Goal: Information Seeking & Learning: Check status

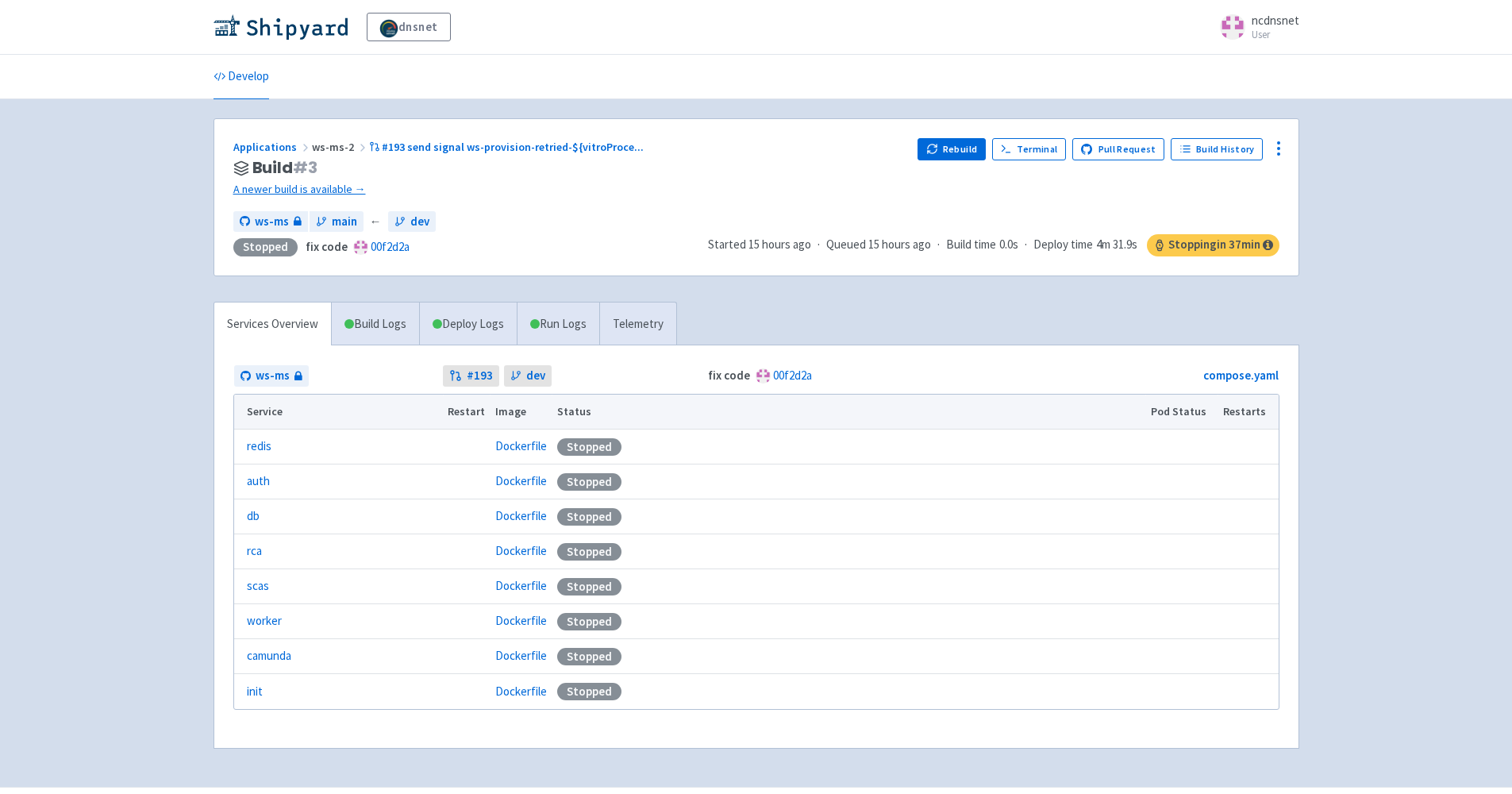
click at [274, 653] on link "camunda" at bounding box center [269, 657] width 44 height 19
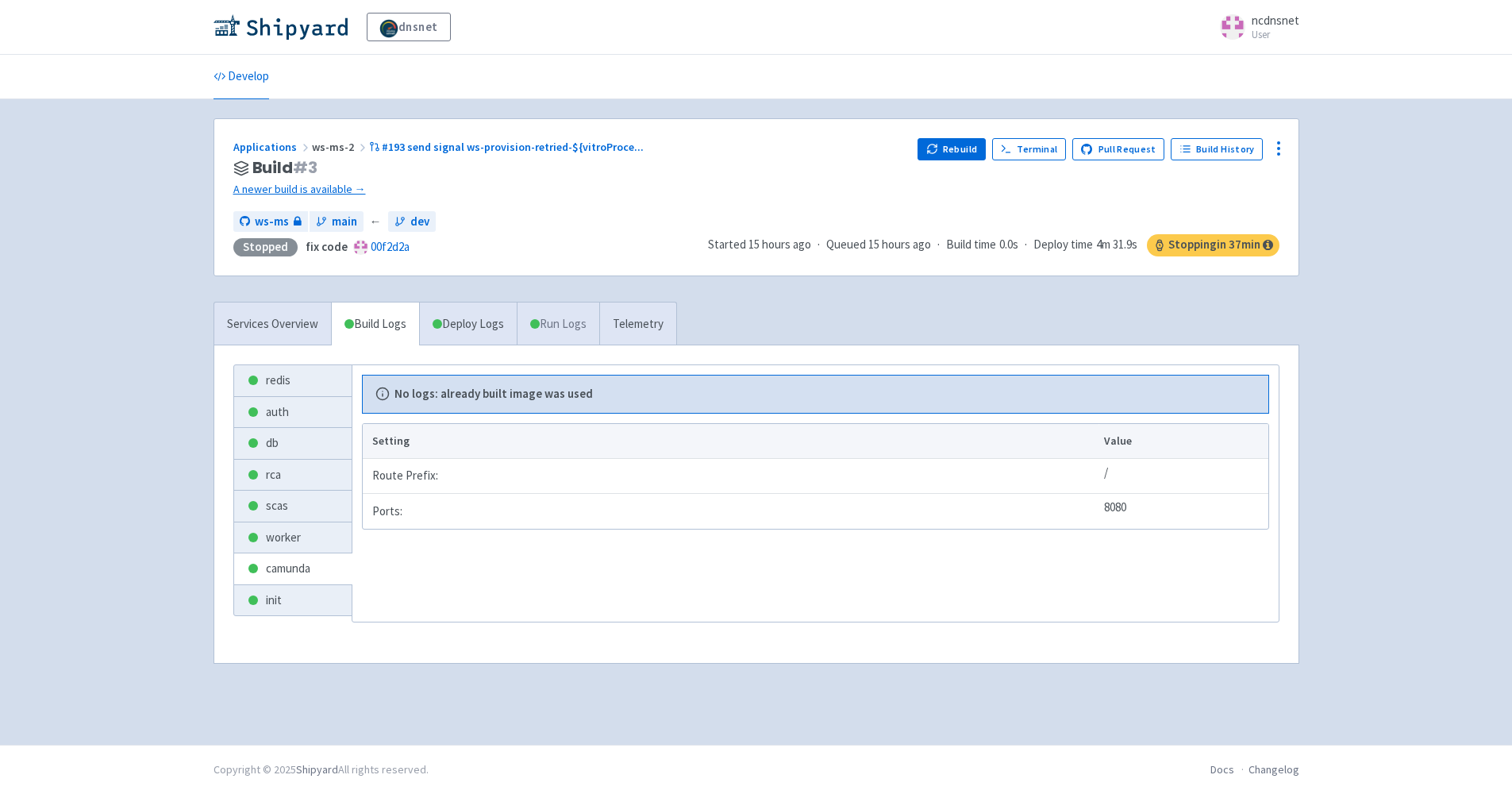
click at [560, 327] on link "Run Logs" at bounding box center [557, 325] width 82 height 44
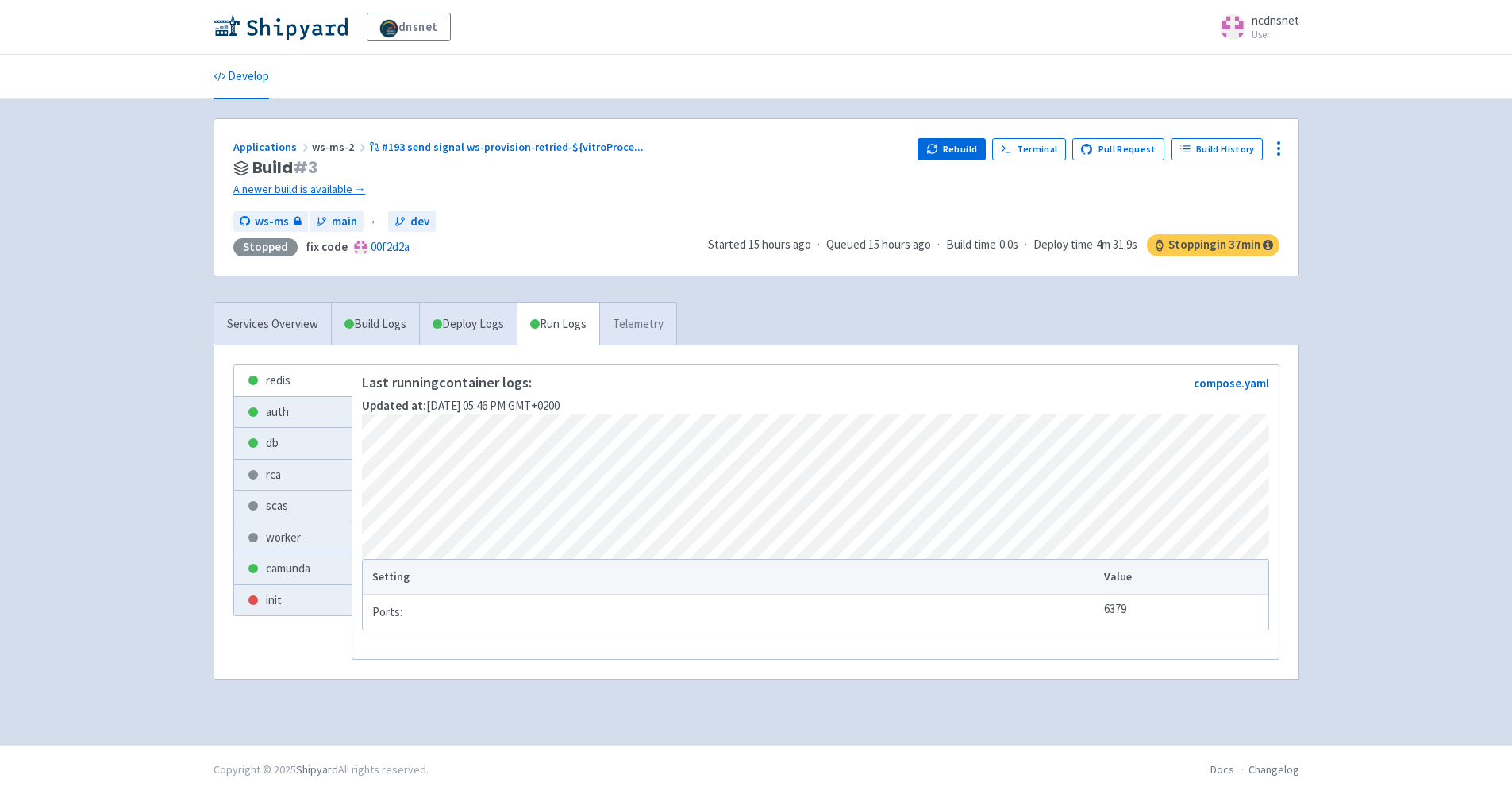
click at [632, 323] on link "Telemetry" at bounding box center [638, 325] width 77 height 44
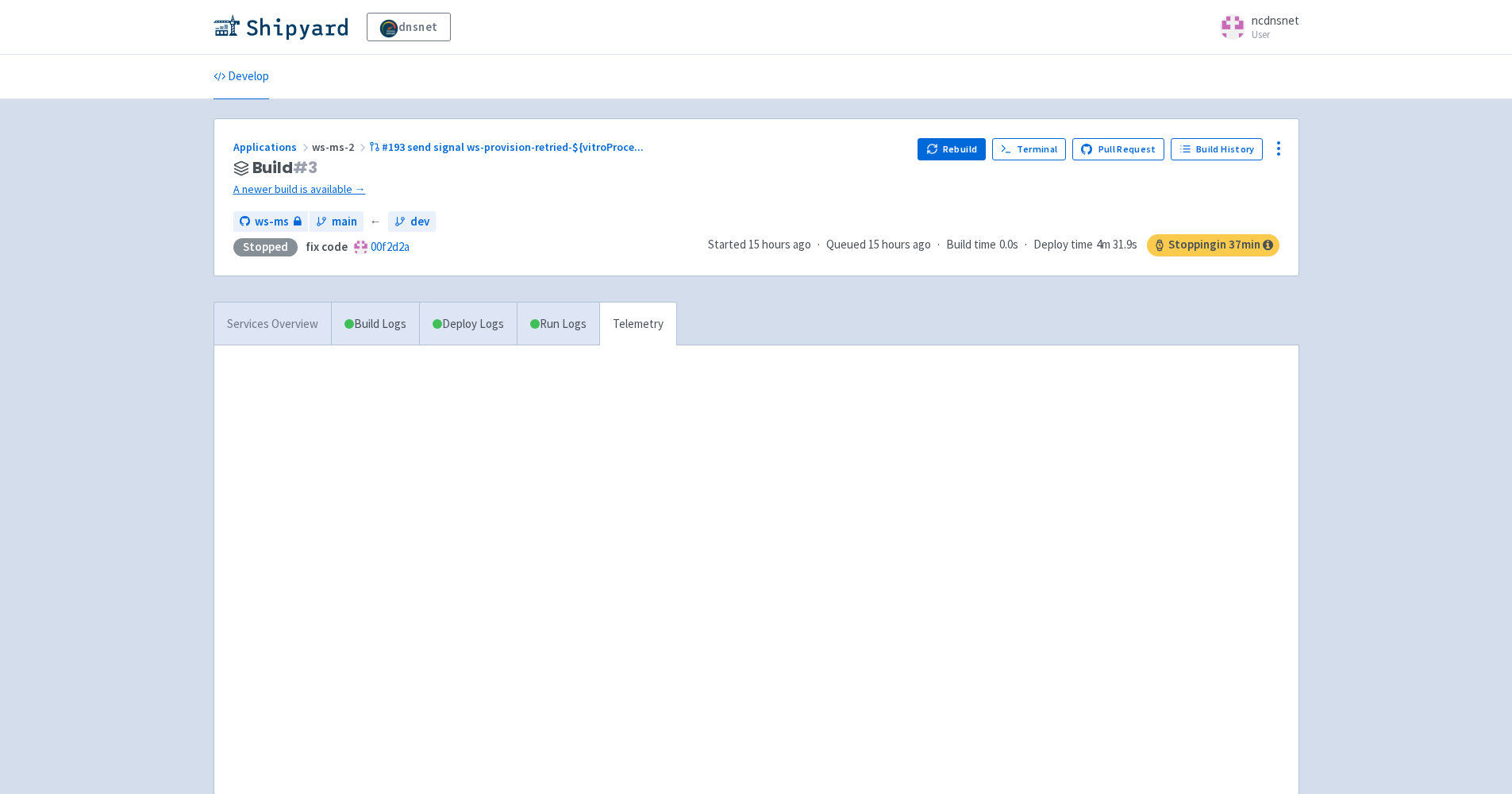
click at [290, 336] on link "Services Overview" at bounding box center [273, 325] width 117 height 44
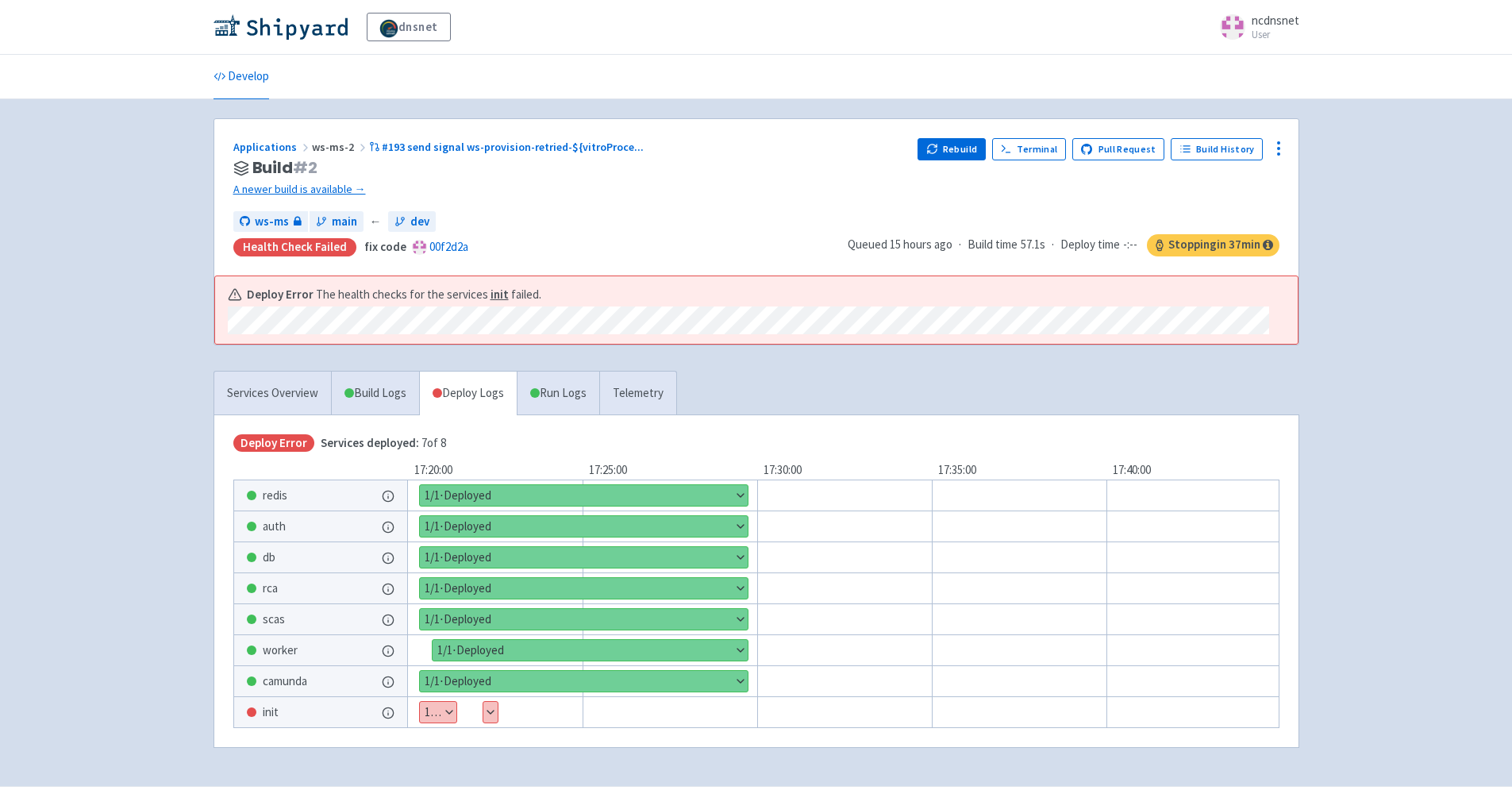
click at [449, 712] on button "Show details" at bounding box center [438, 712] width 36 height 20
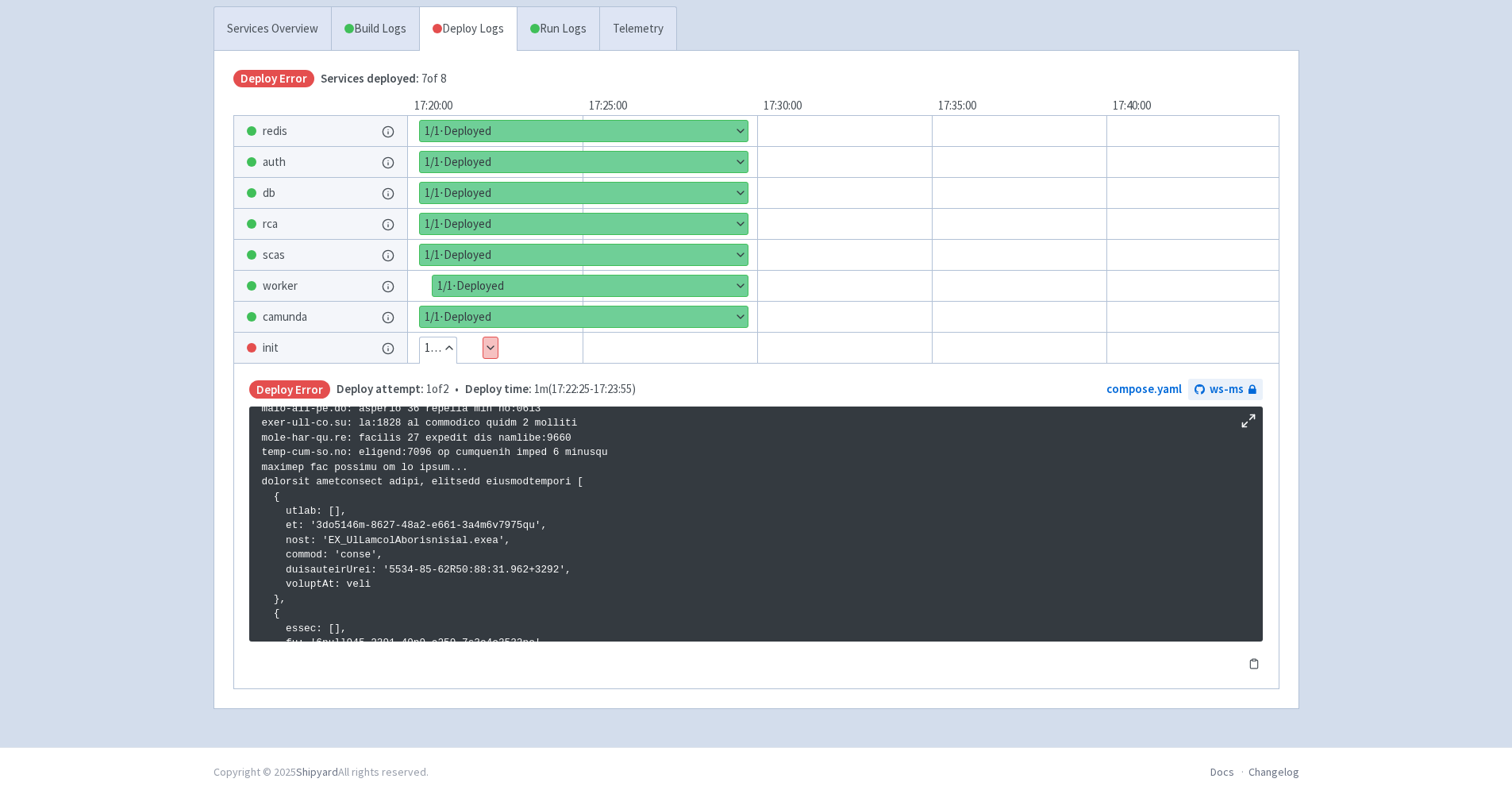
scroll to position [586, 0]
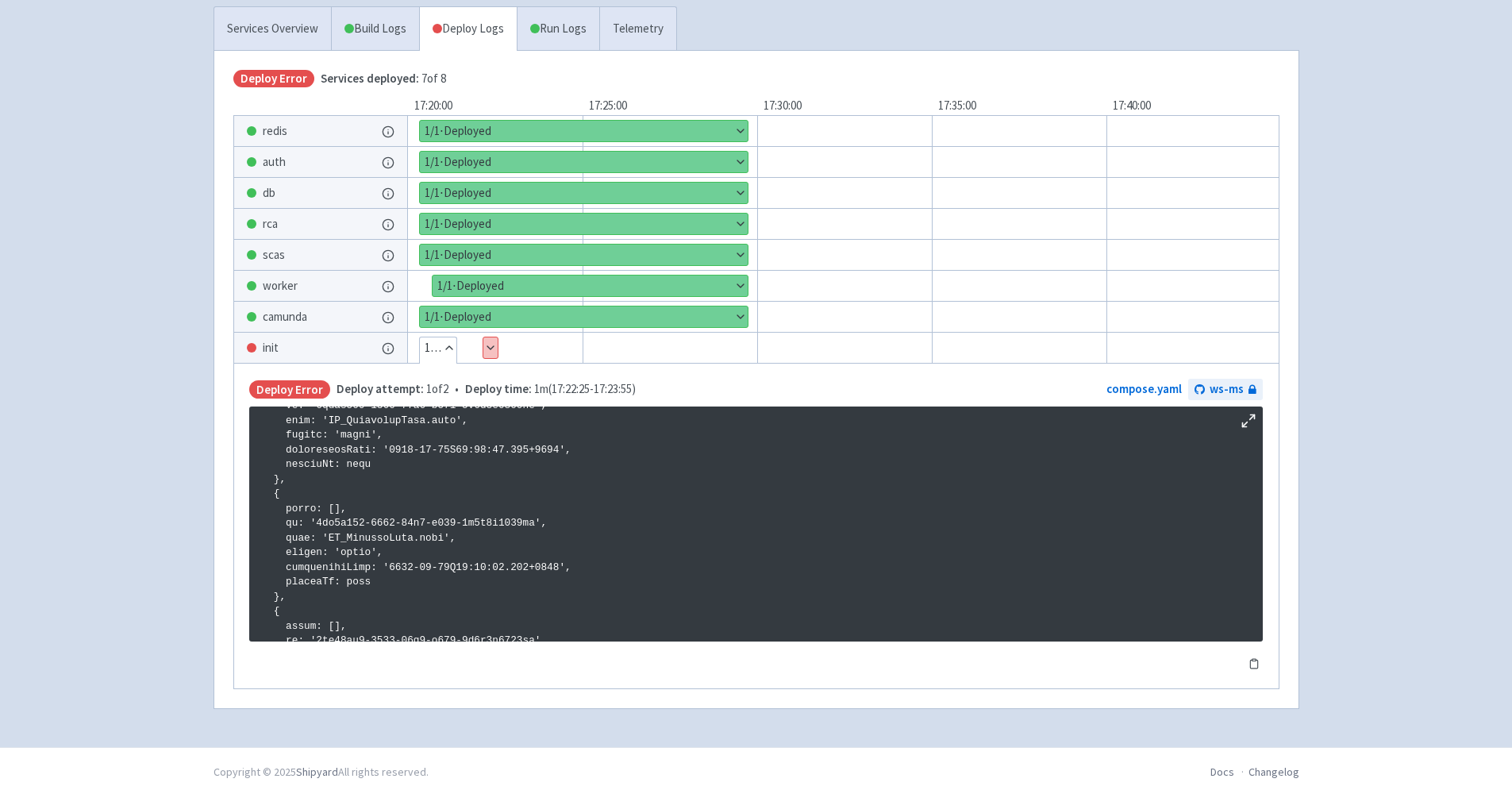
click at [494, 344] on button "Show details" at bounding box center [490, 347] width 14 height 20
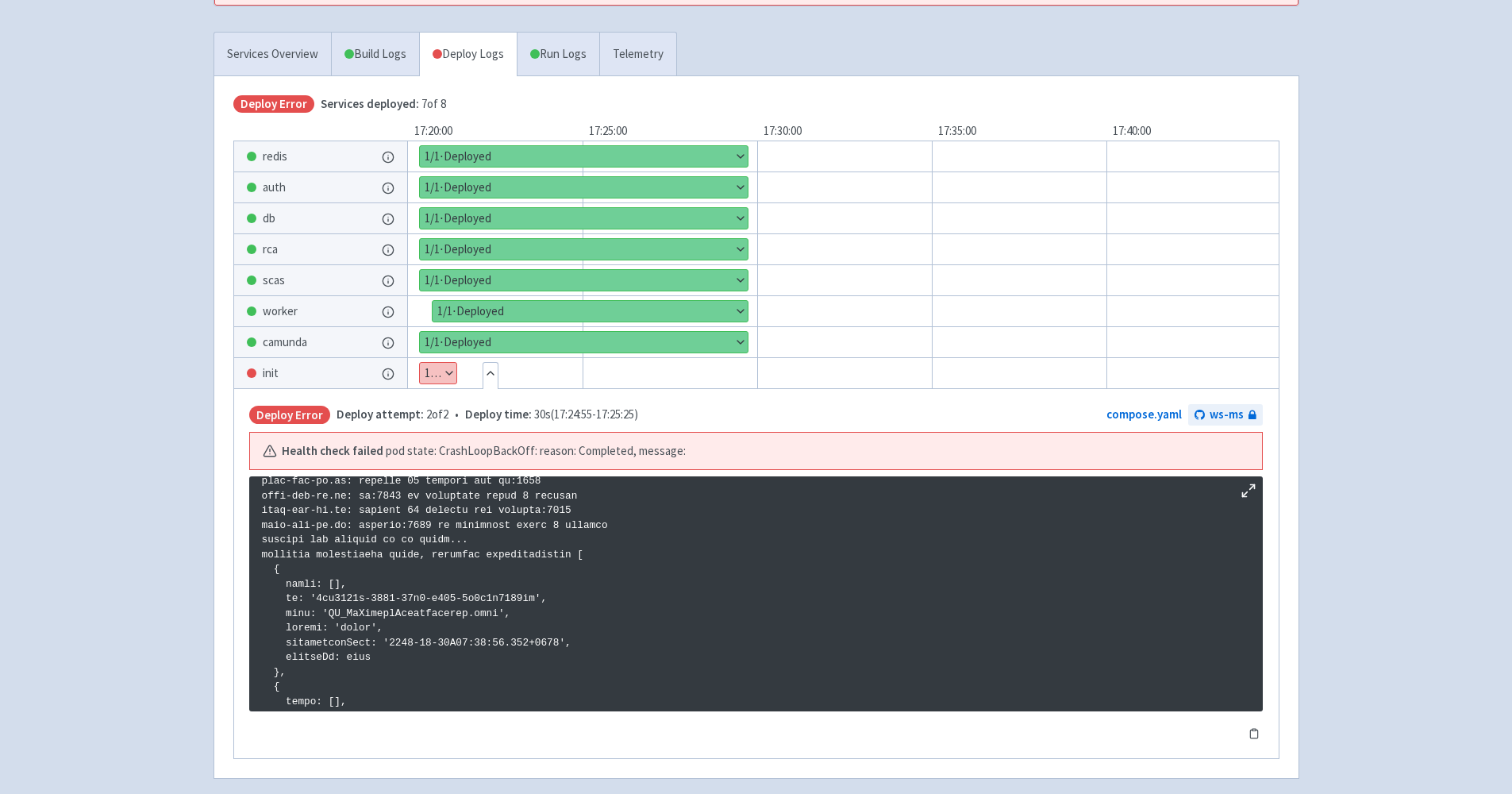
scroll to position [0, 0]
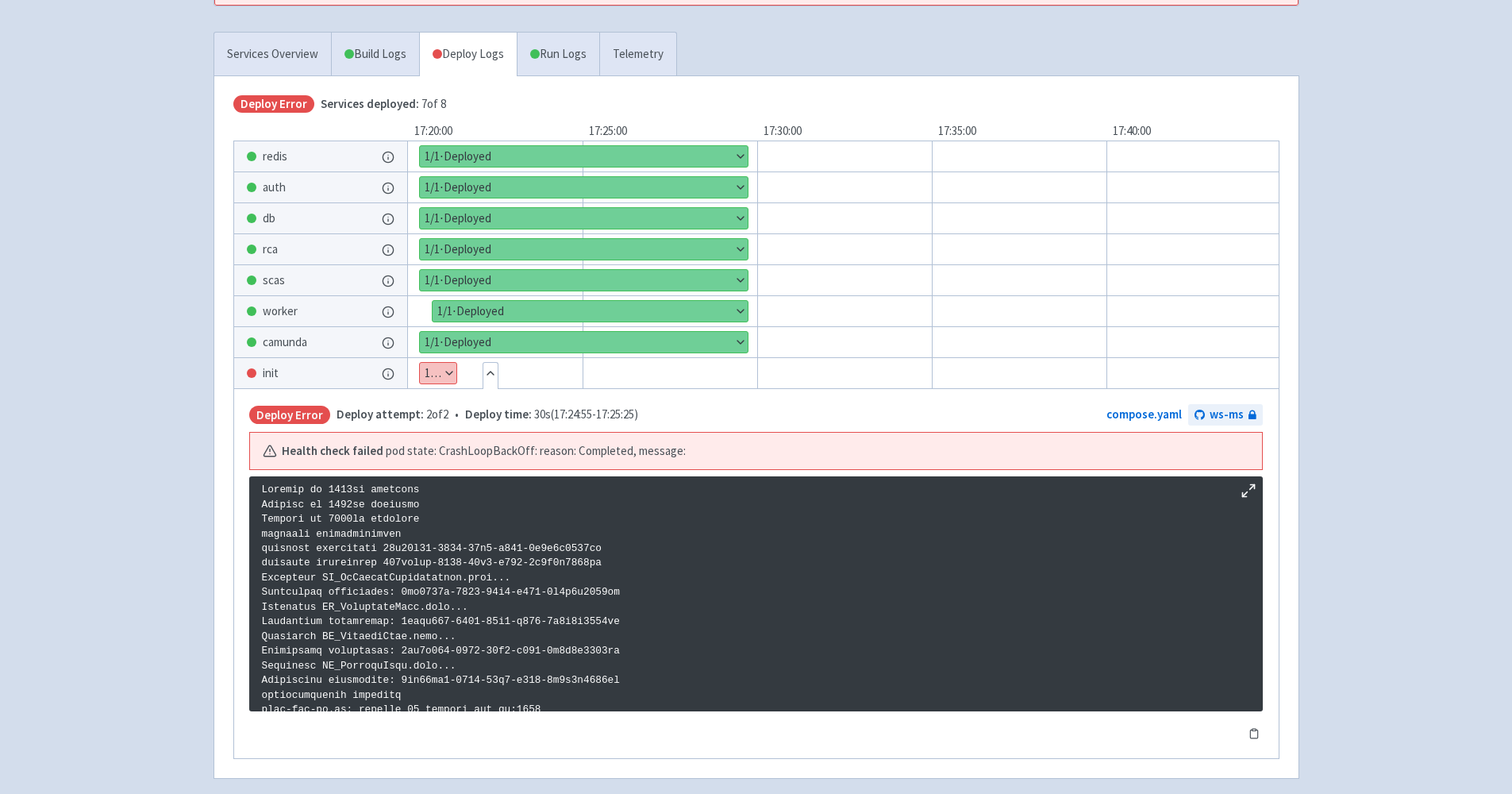
click at [393, 344] on icon at bounding box center [388, 342] width 13 height 13
click at [252, 343] on div at bounding box center [251, 341] width 9 height 9
click at [290, 340] on span "camunda" at bounding box center [285, 343] width 44 height 19
click at [573, 50] on link "Run Logs" at bounding box center [557, 54] width 82 height 44
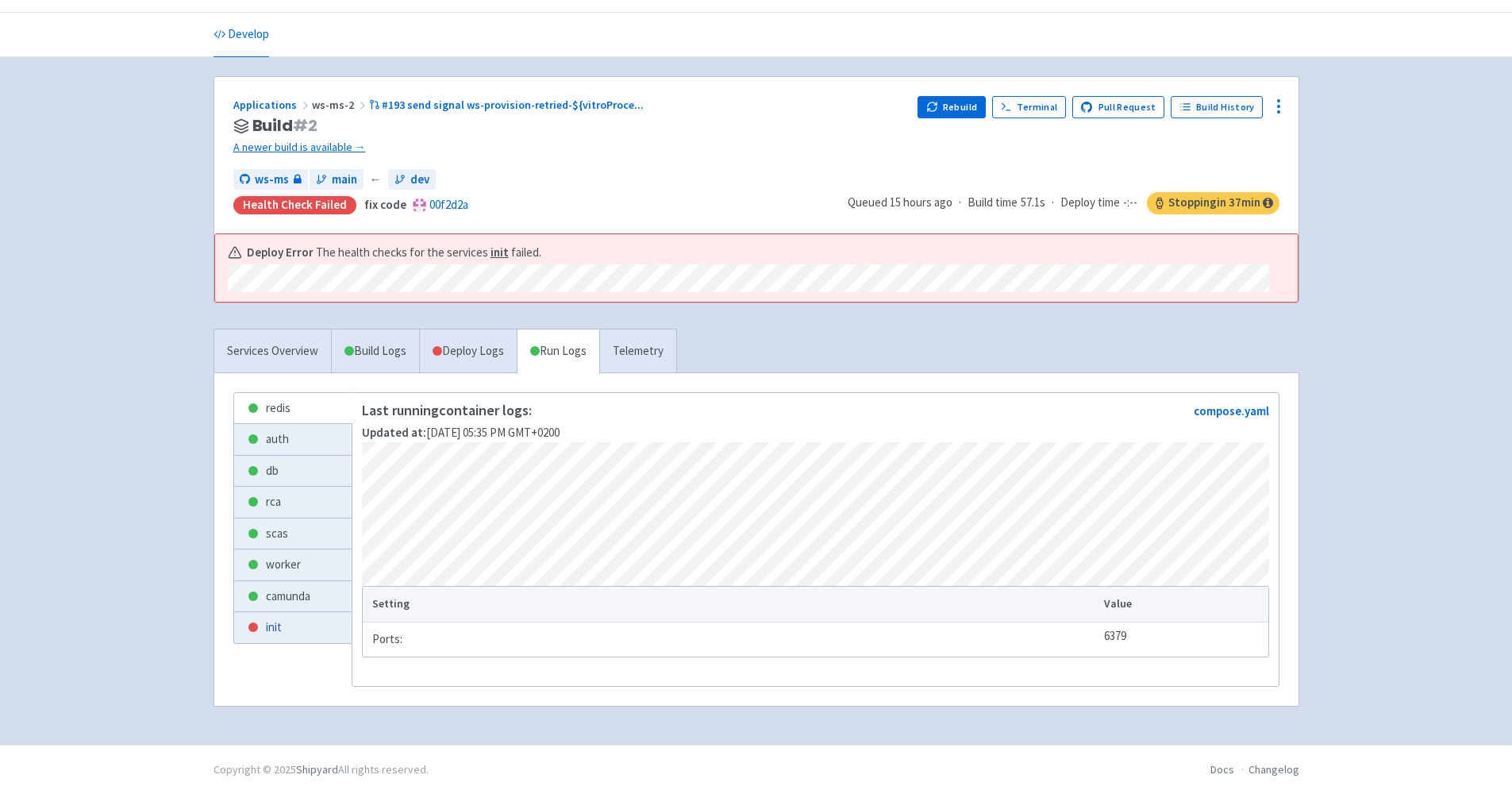
click at [280, 622] on link "init" at bounding box center [292, 628] width 118 height 31
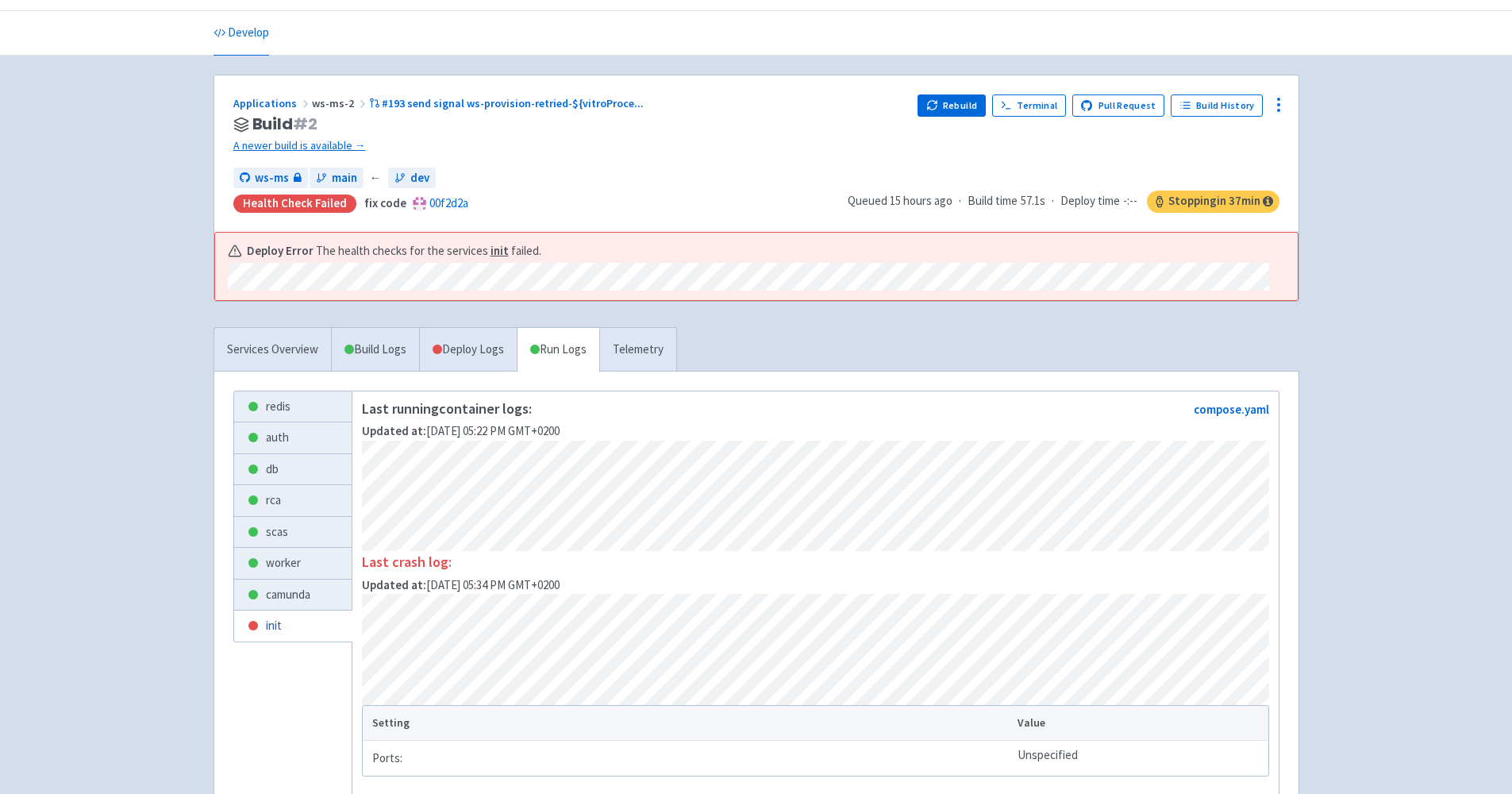
scroll to position [170, 0]
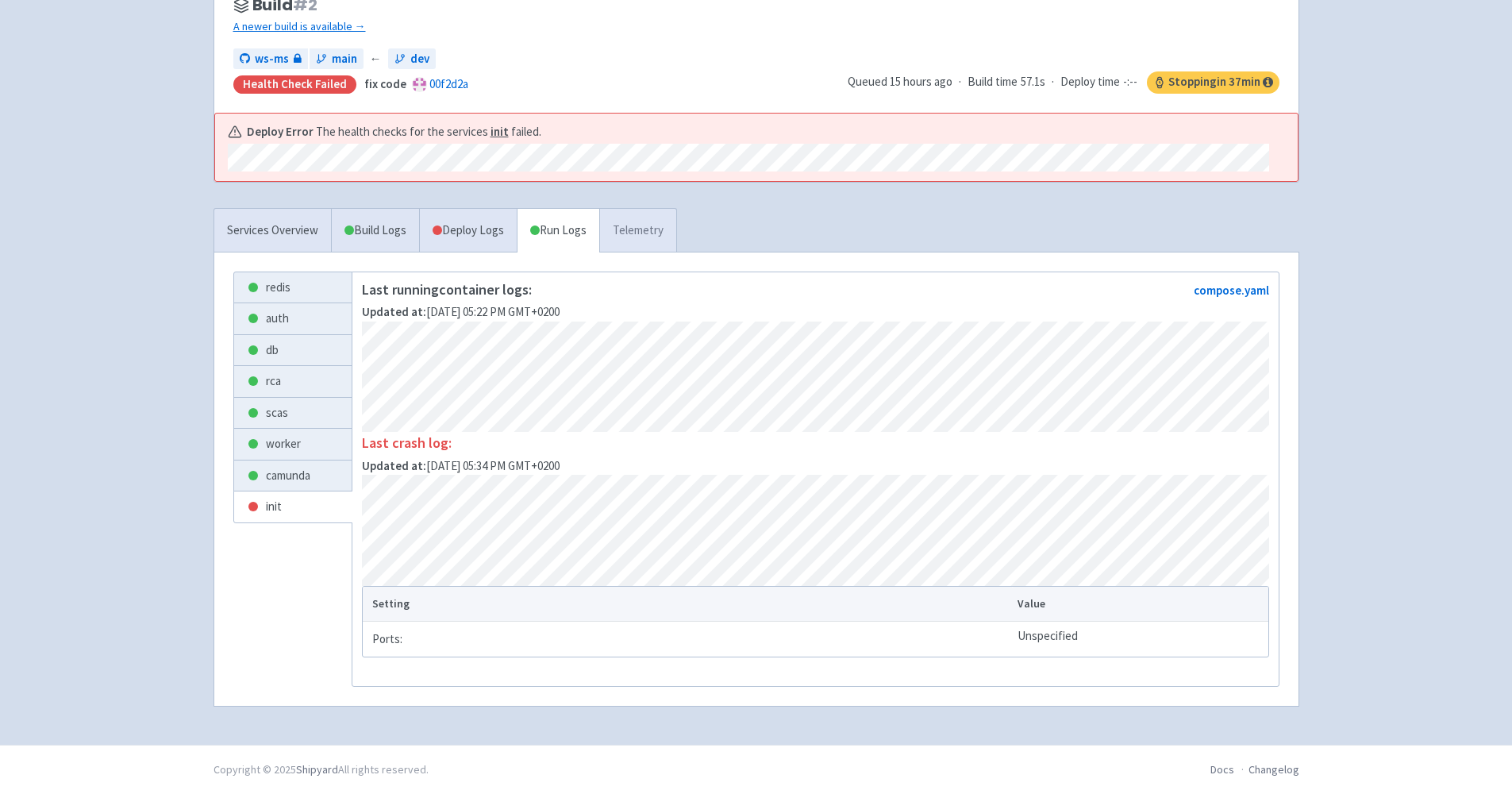
click at [668, 208] on link "Telemetry" at bounding box center [638, 230] width 77 height 44
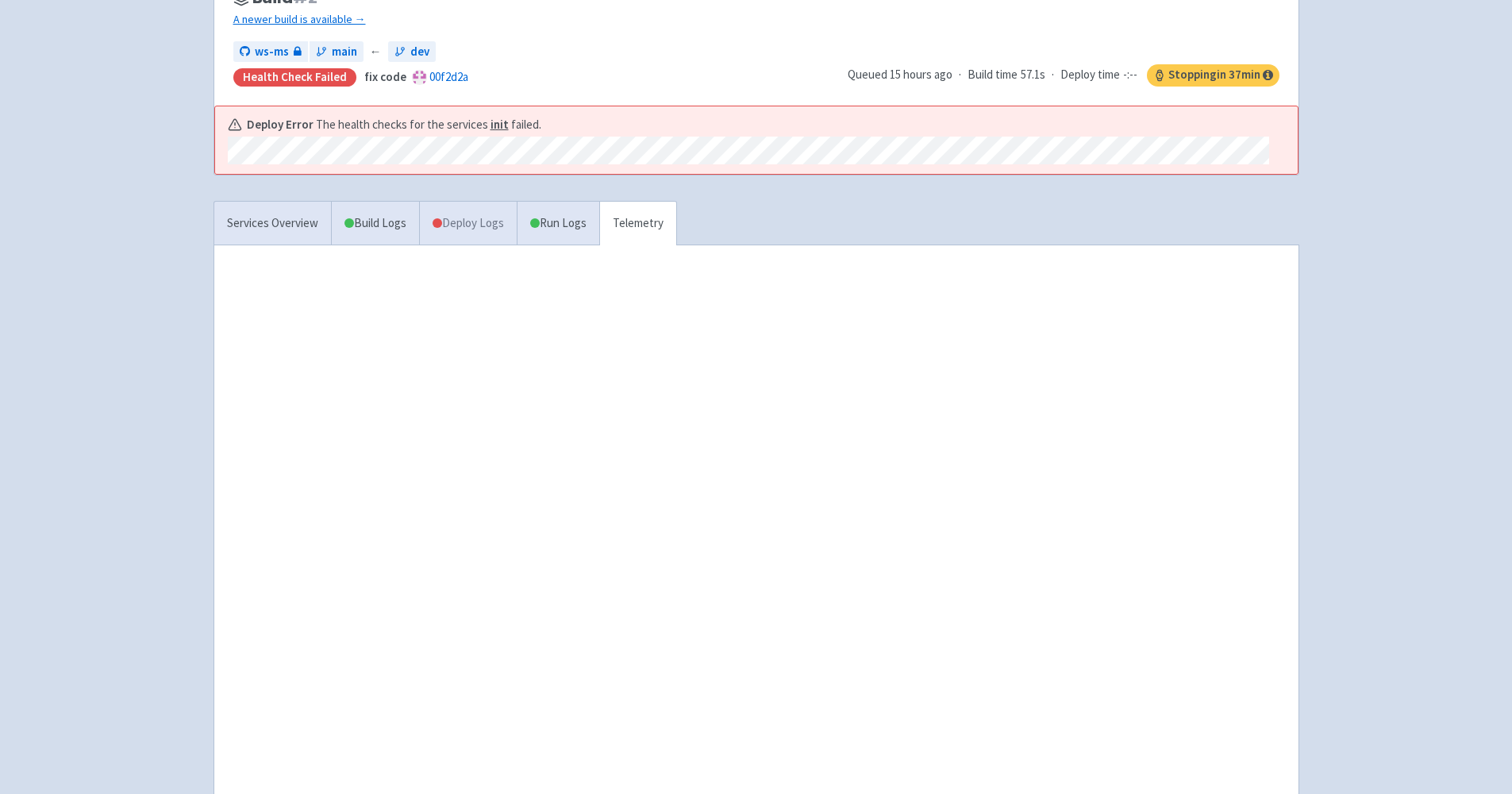
click at [482, 219] on link "Deploy Logs" at bounding box center [468, 224] width 97 height 44
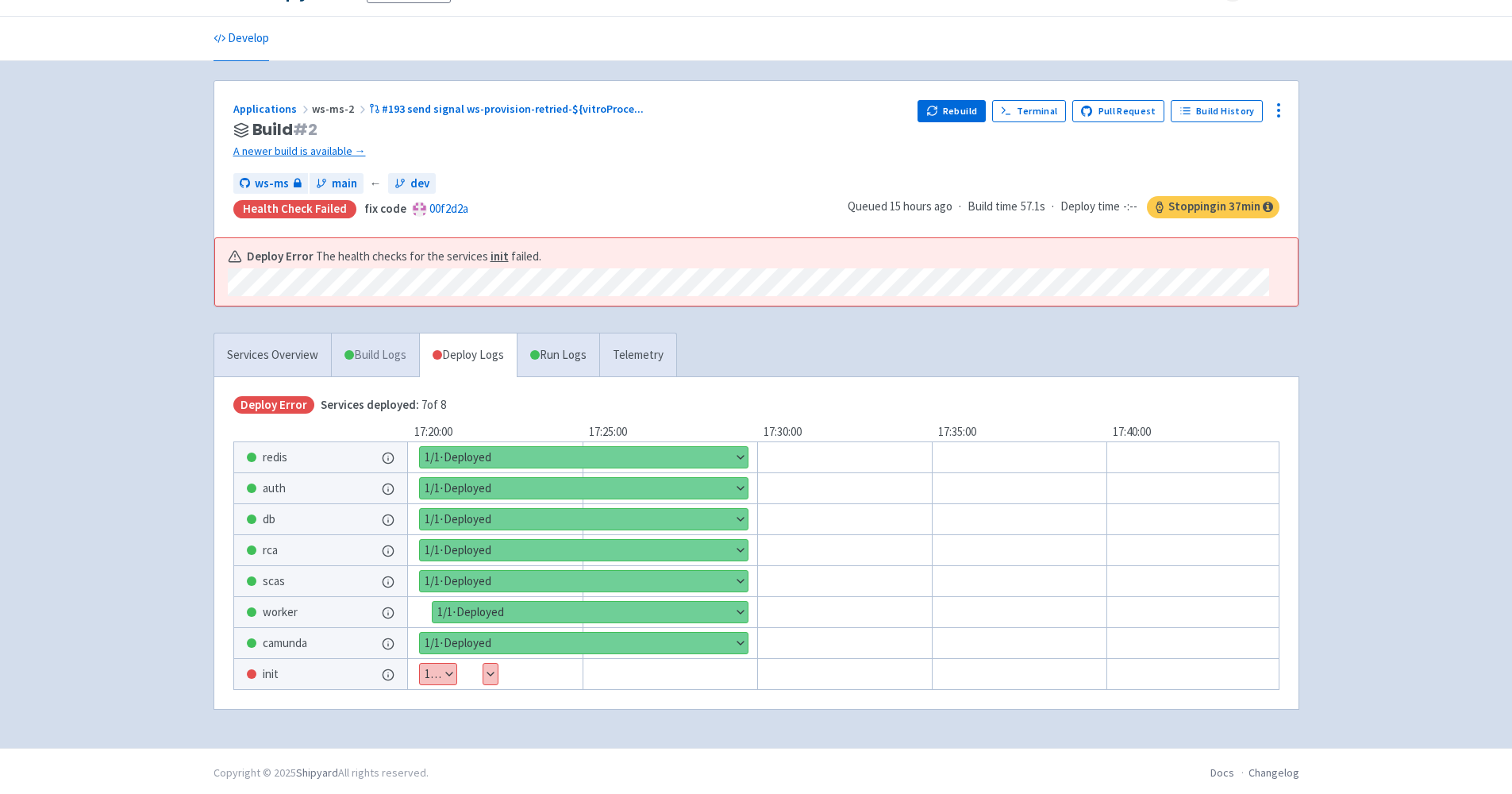
click at [396, 359] on link "Build Logs" at bounding box center [375, 356] width 87 height 44
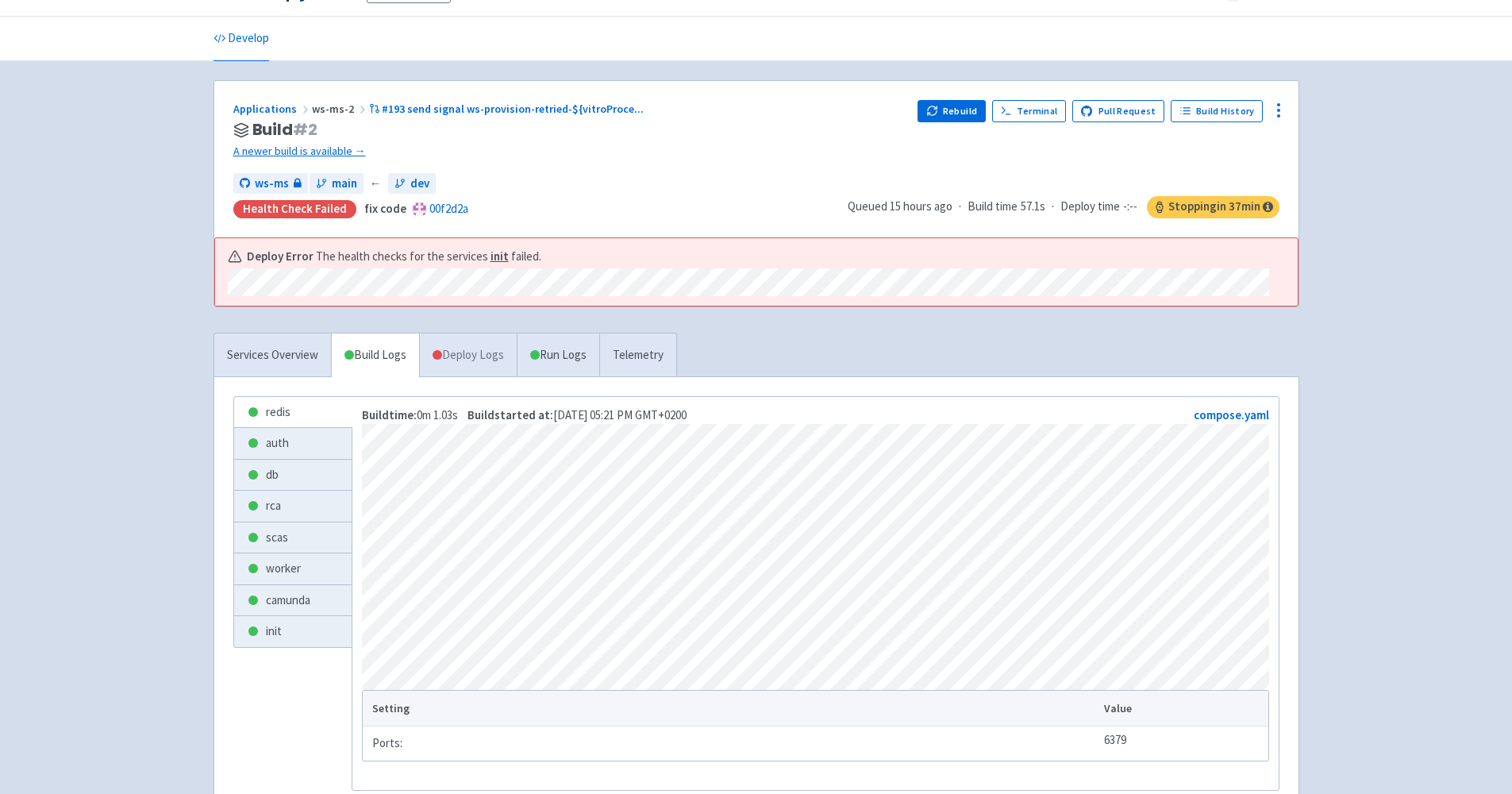
click at [513, 358] on link "Deploy Logs" at bounding box center [468, 356] width 97 height 44
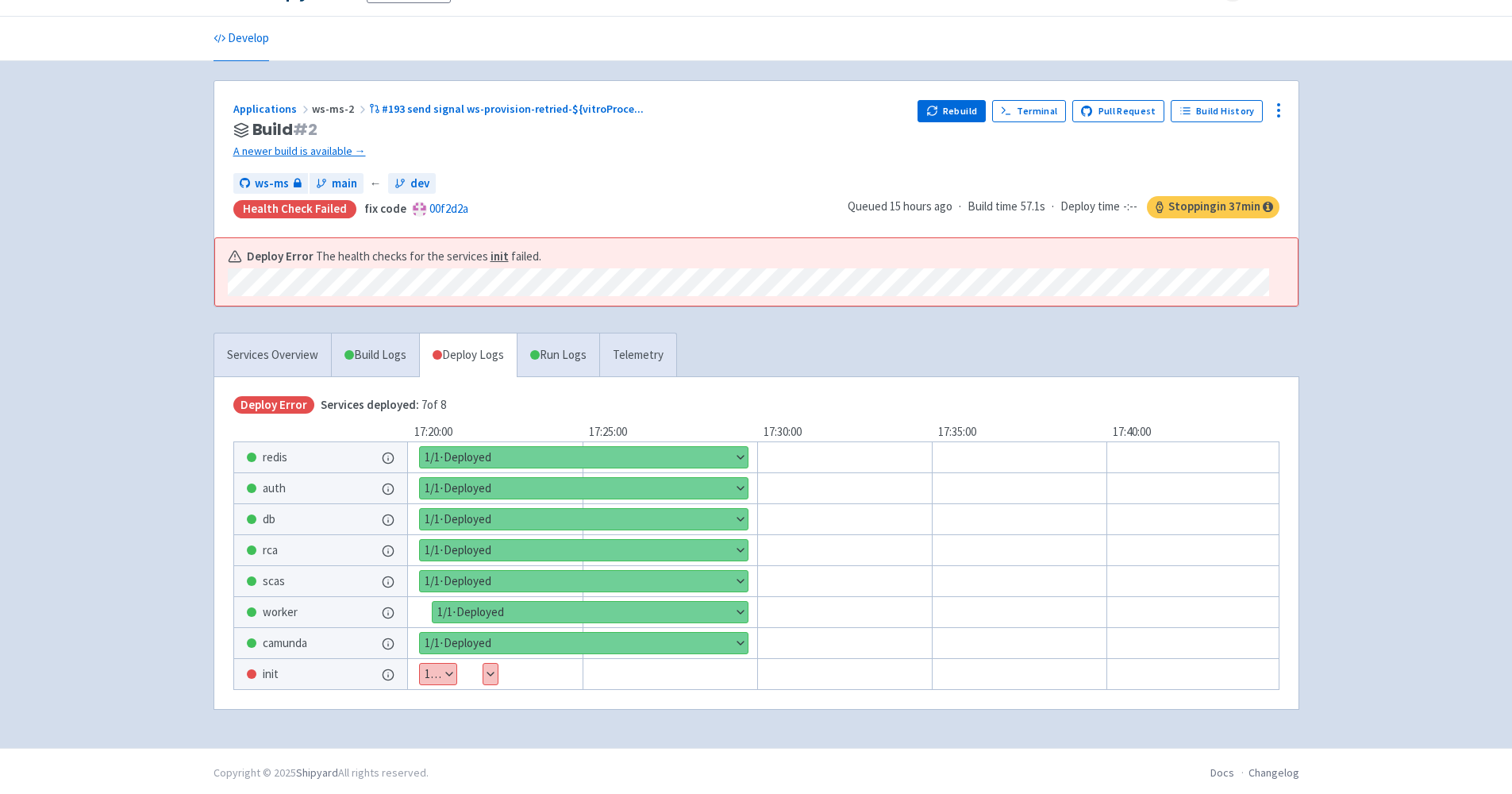
click at [352, 527] on div "db" at bounding box center [320, 519] width 173 height 31
click at [446, 519] on button "Show details" at bounding box center [584, 519] width 328 height 20
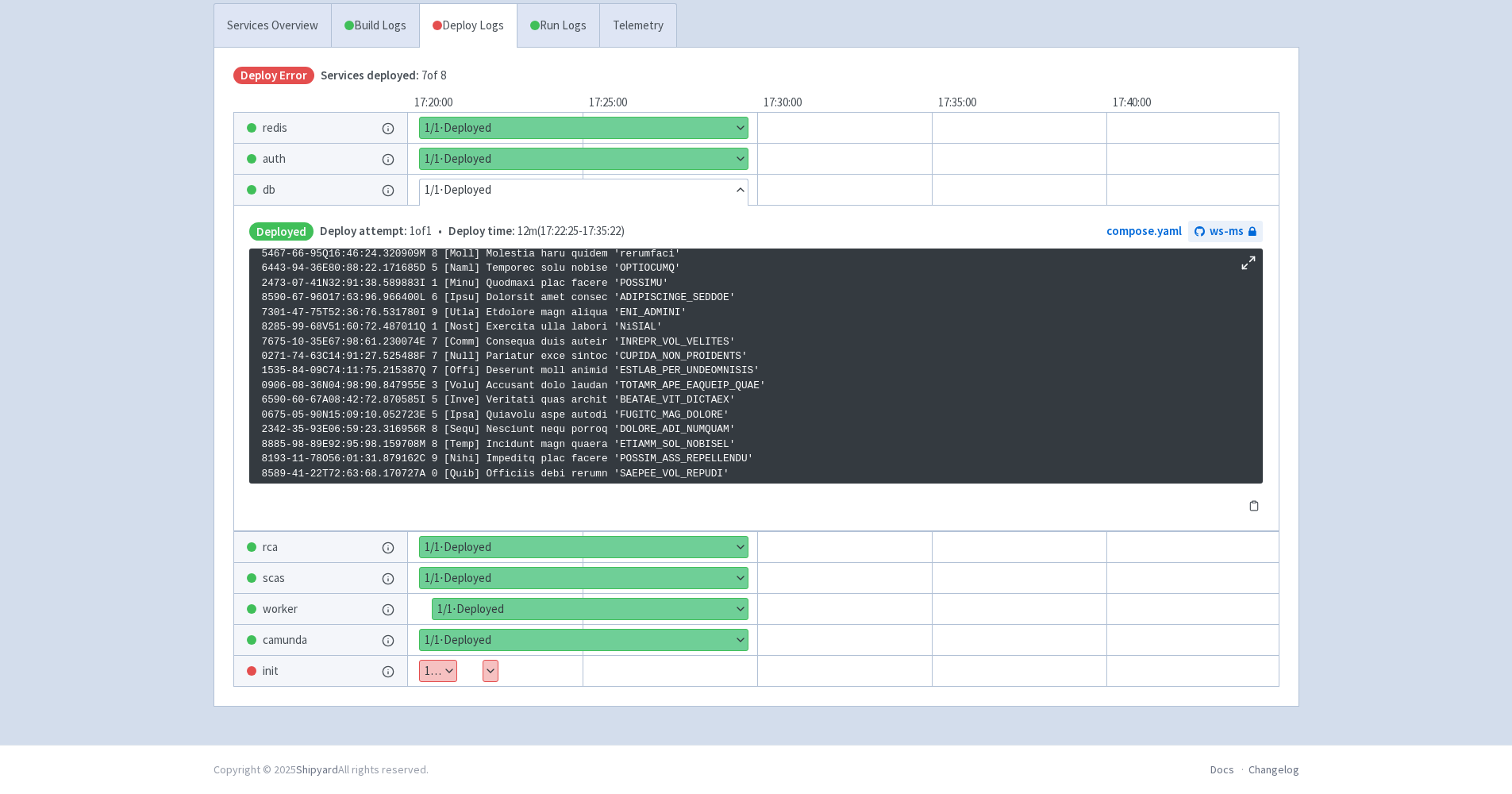
scroll to position [53, 0]
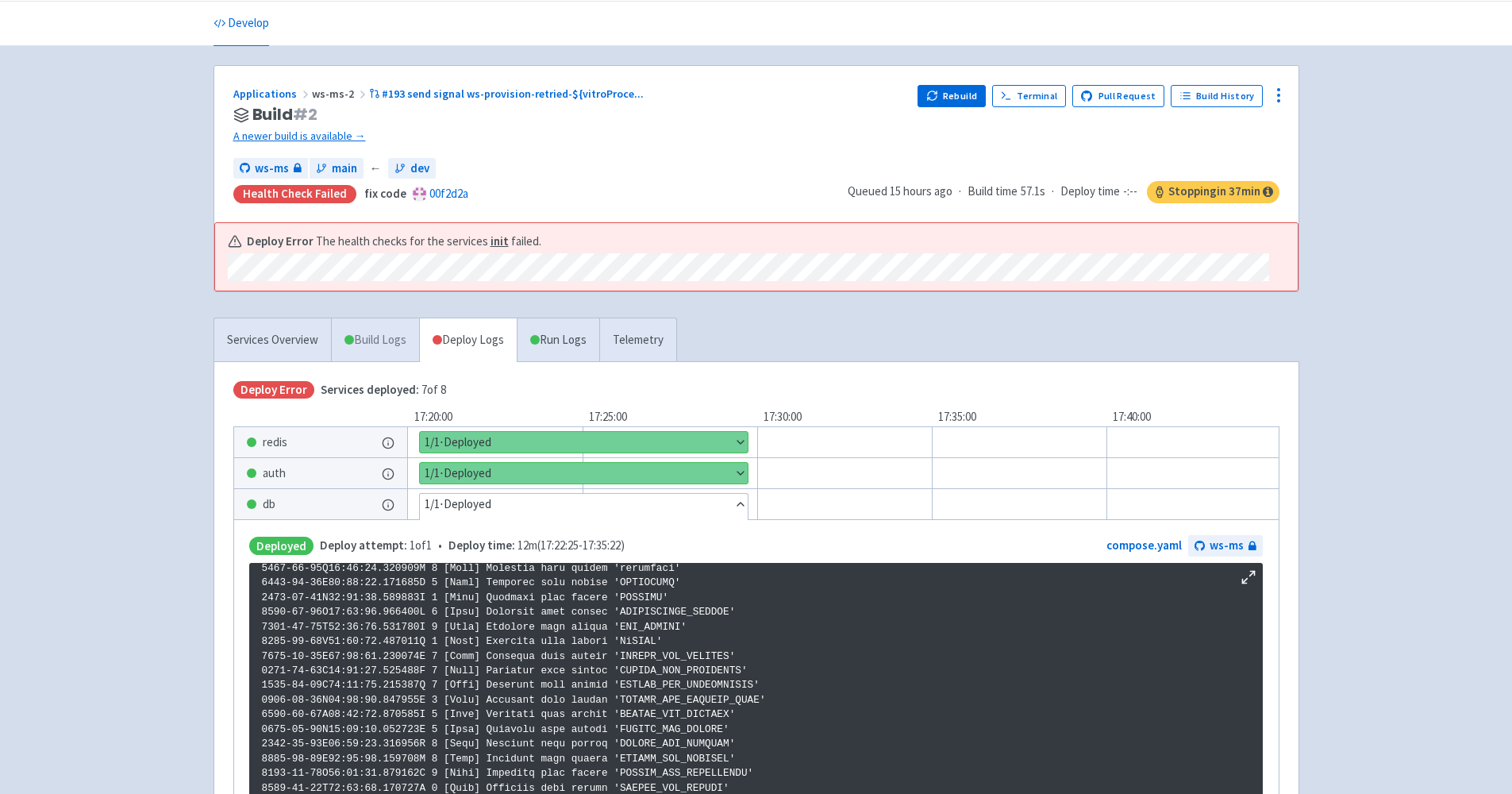
click at [374, 335] on link "Build Logs" at bounding box center [375, 341] width 87 height 44
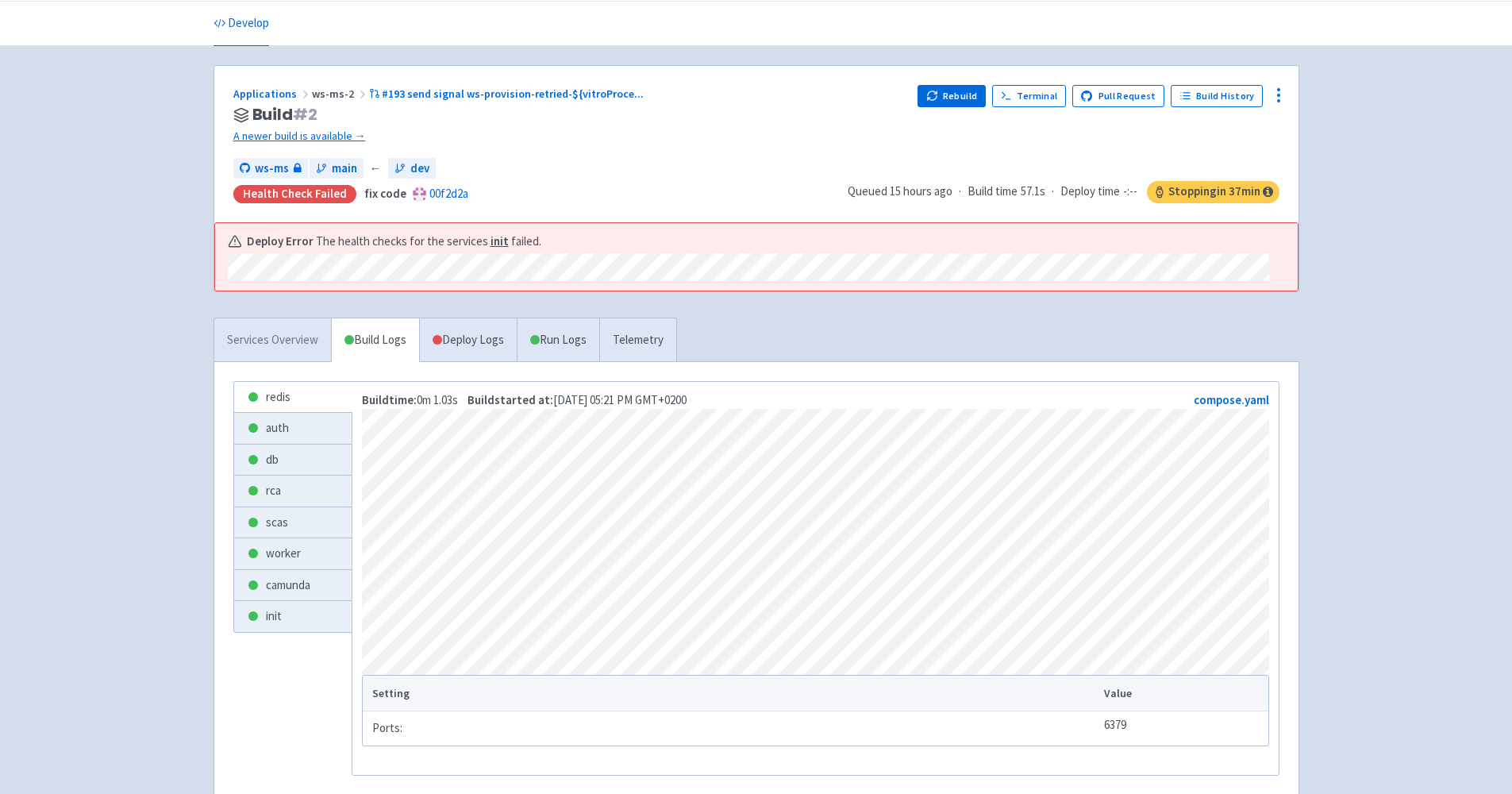
click at [302, 331] on link "Services Overview" at bounding box center [273, 341] width 117 height 44
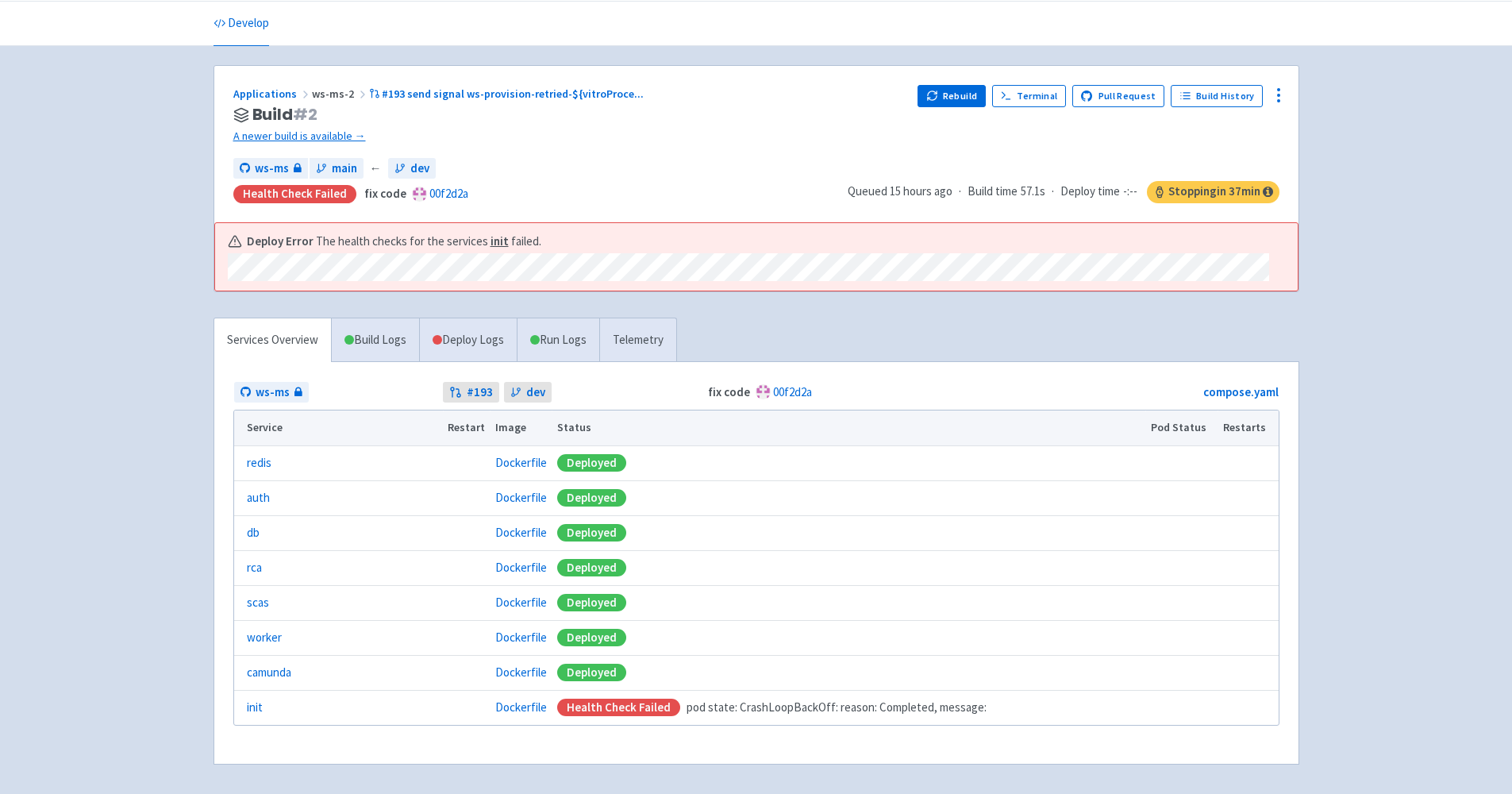
click at [592, 672] on div "Deployed" at bounding box center [592, 672] width 69 height 18
click at [261, 672] on link "camunda" at bounding box center [269, 673] width 44 height 19
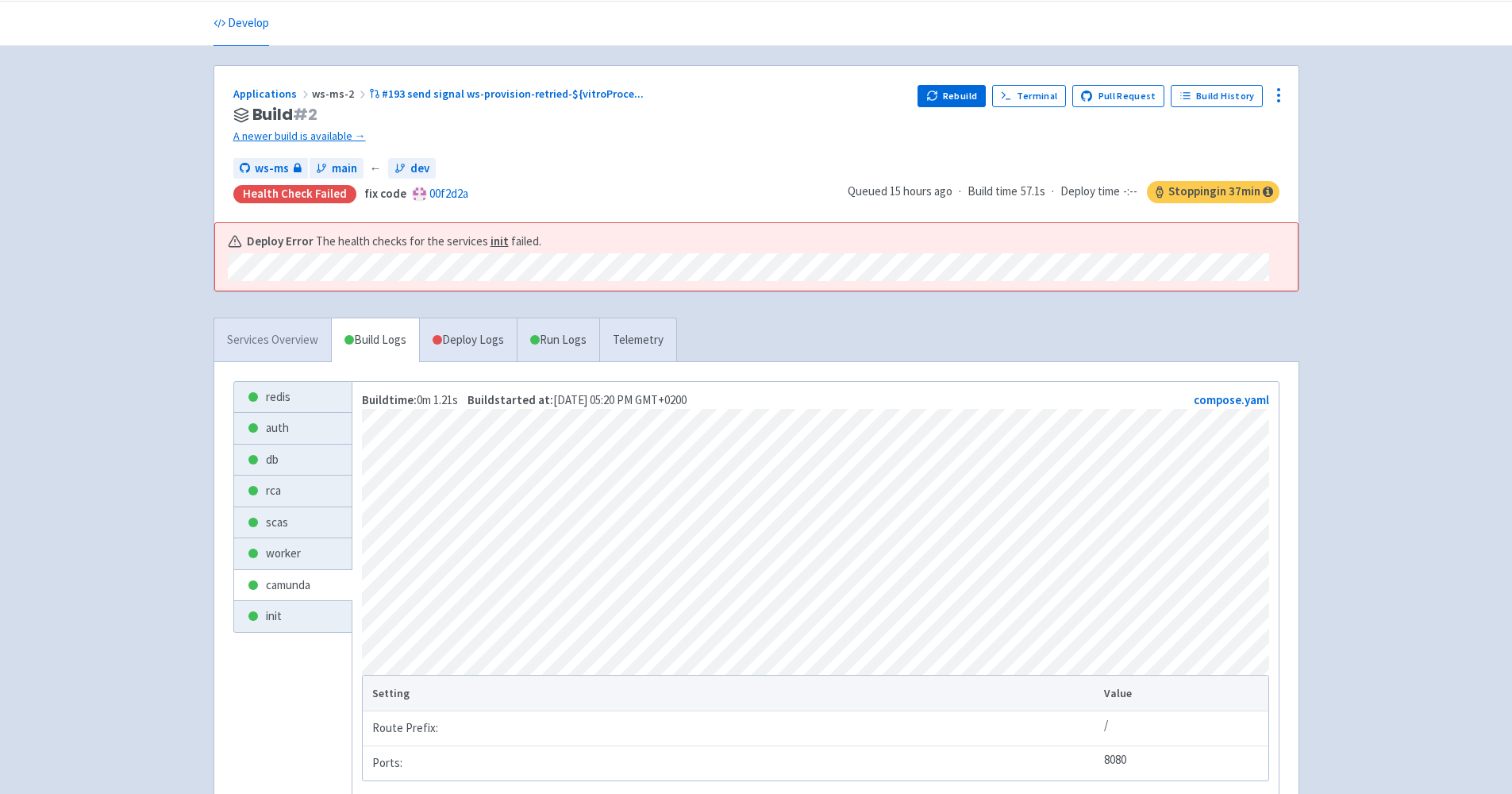
click at [265, 334] on link "Services Overview" at bounding box center [273, 341] width 117 height 44
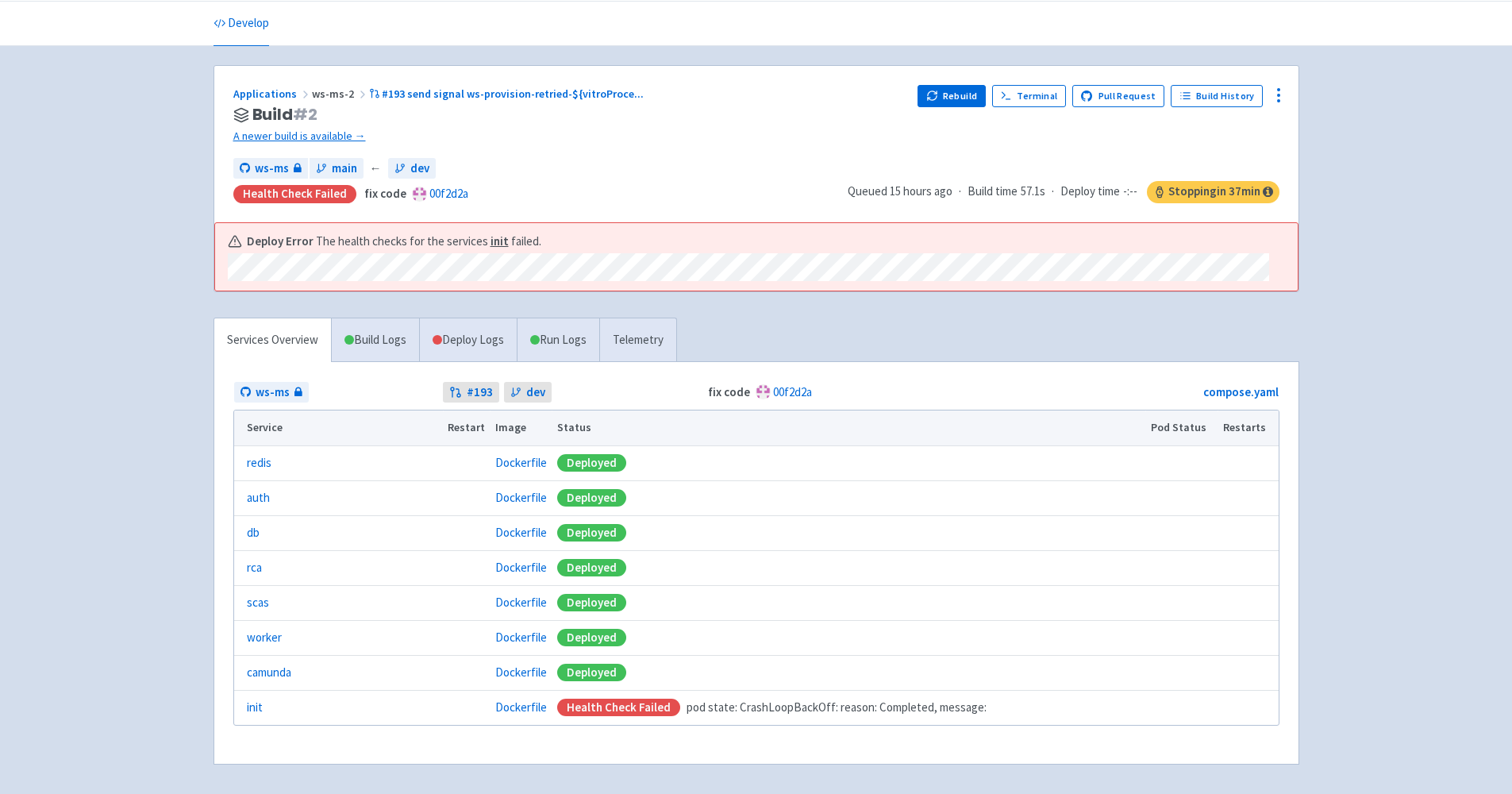
scroll to position [108, 0]
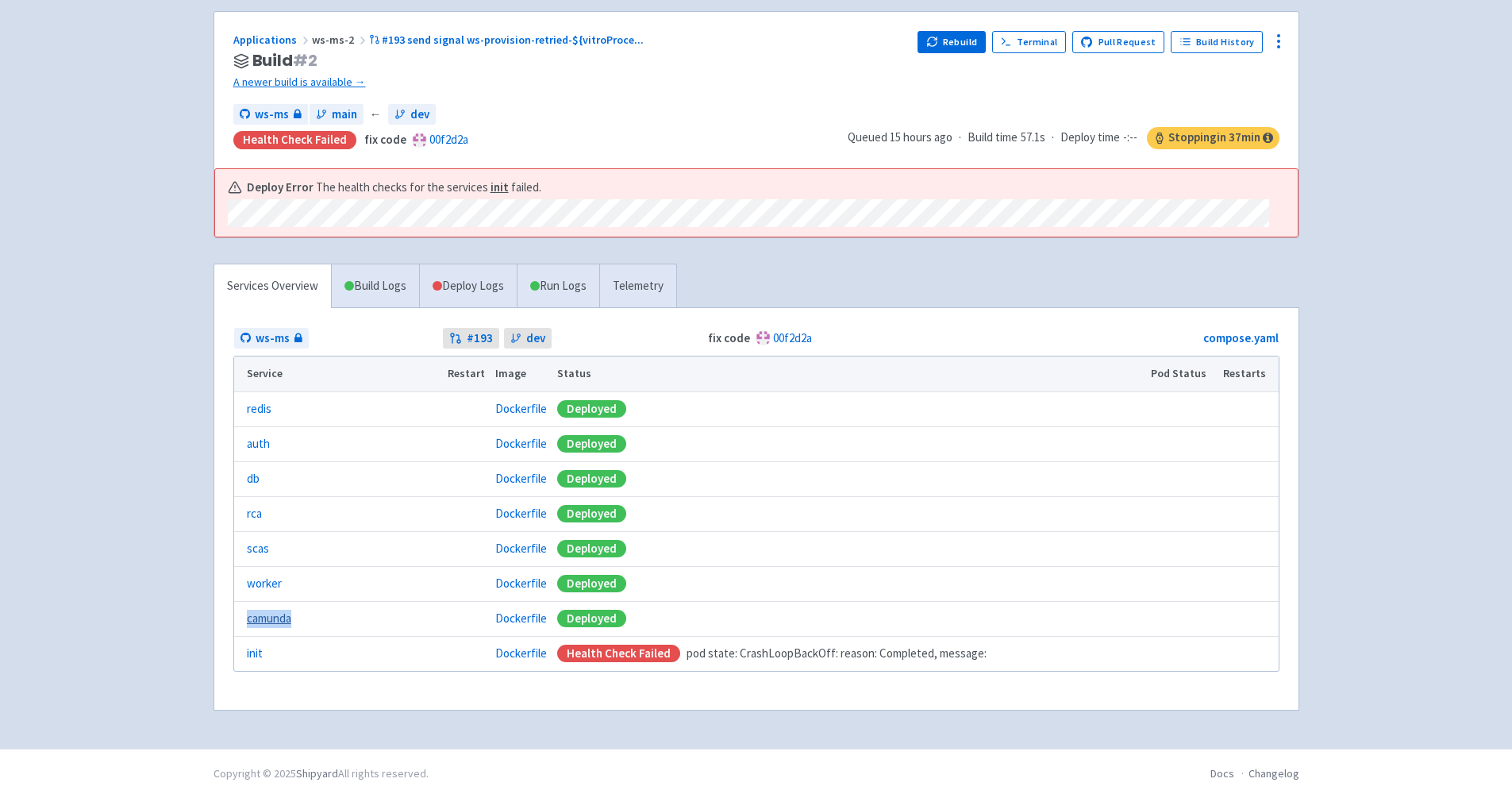
click at [261, 614] on link "camunda" at bounding box center [269, 619] width 44 height 19
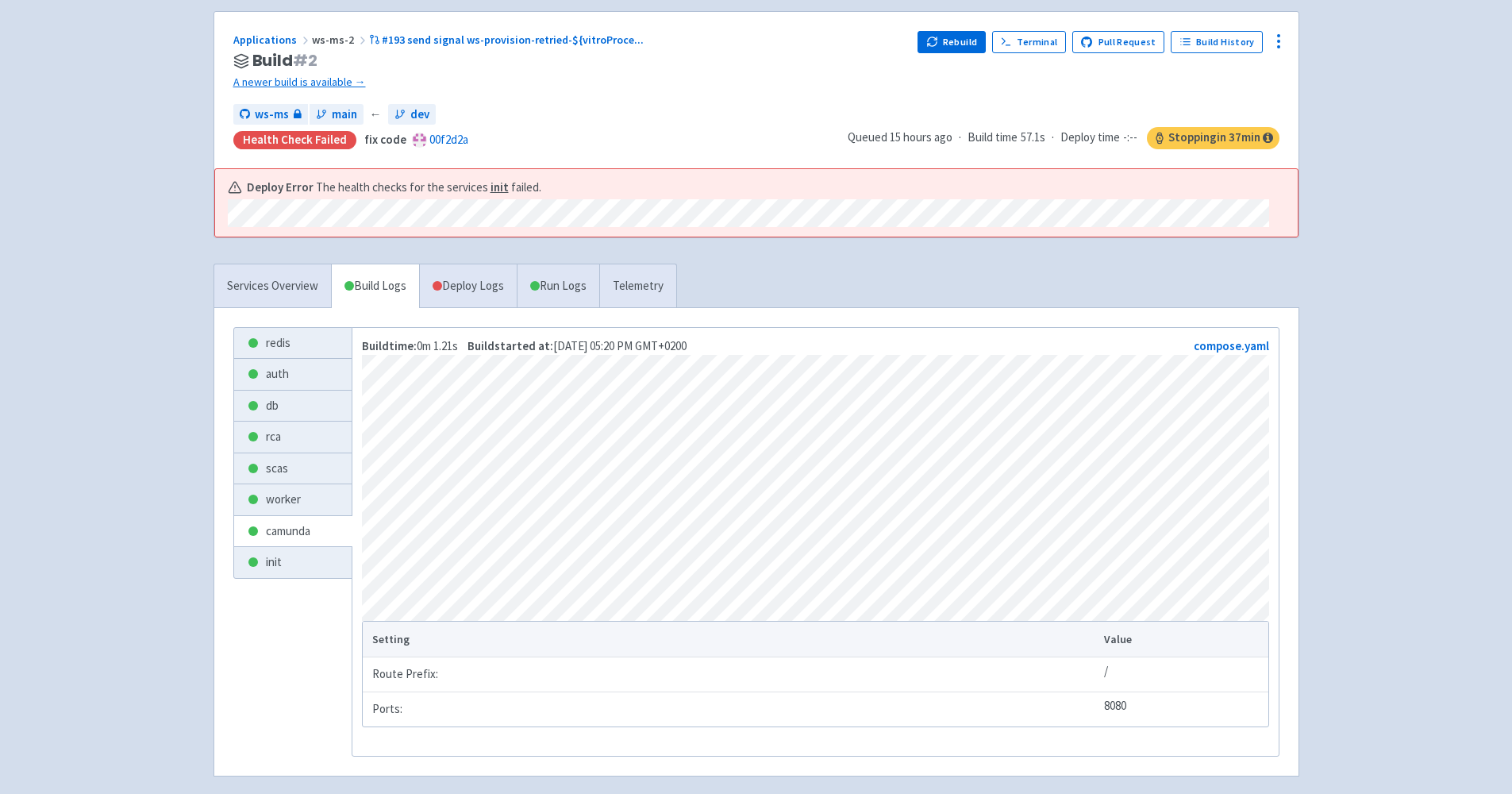
scroll to position [180, 0]
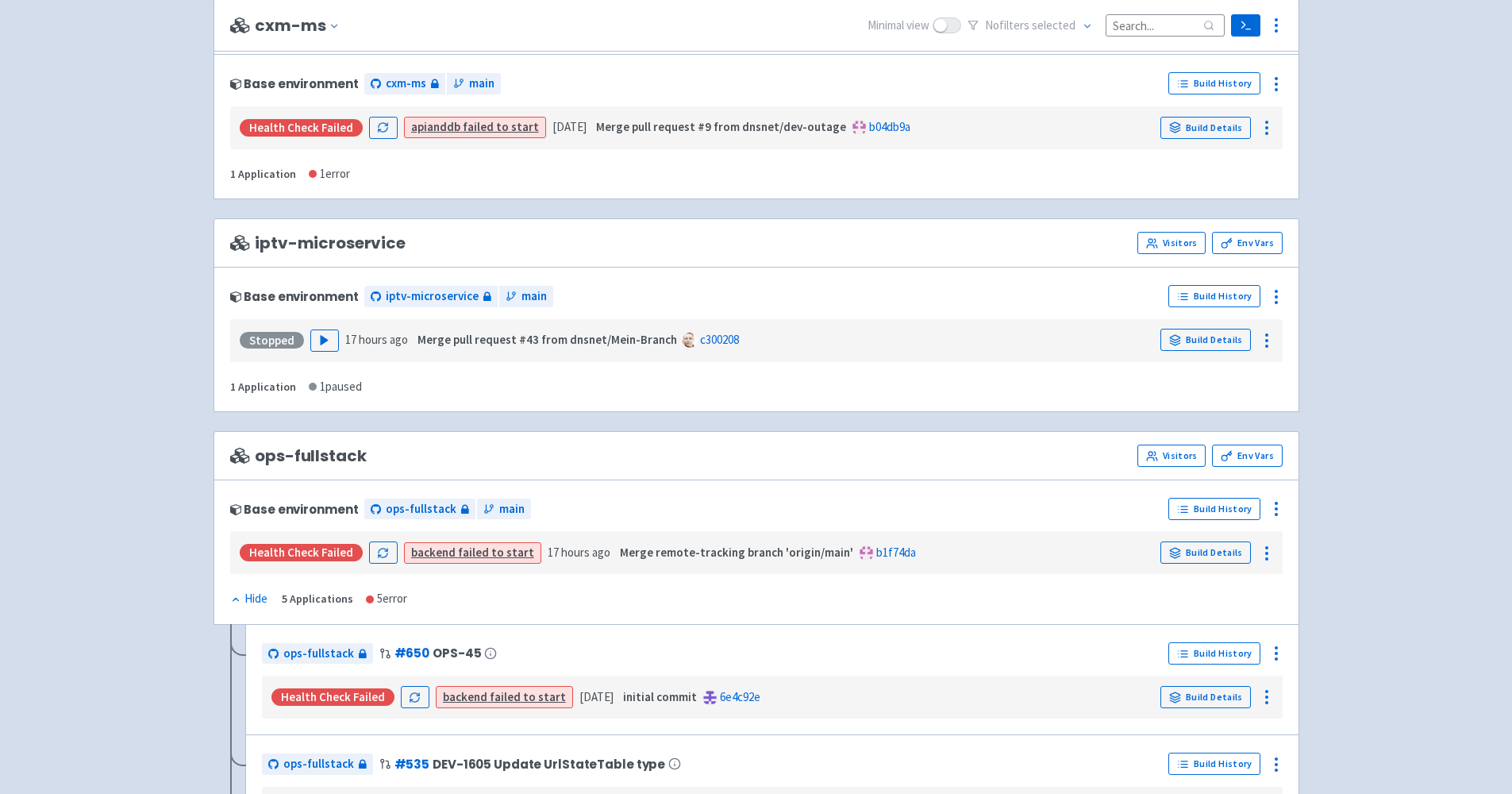
scroll to position [1229, 0]
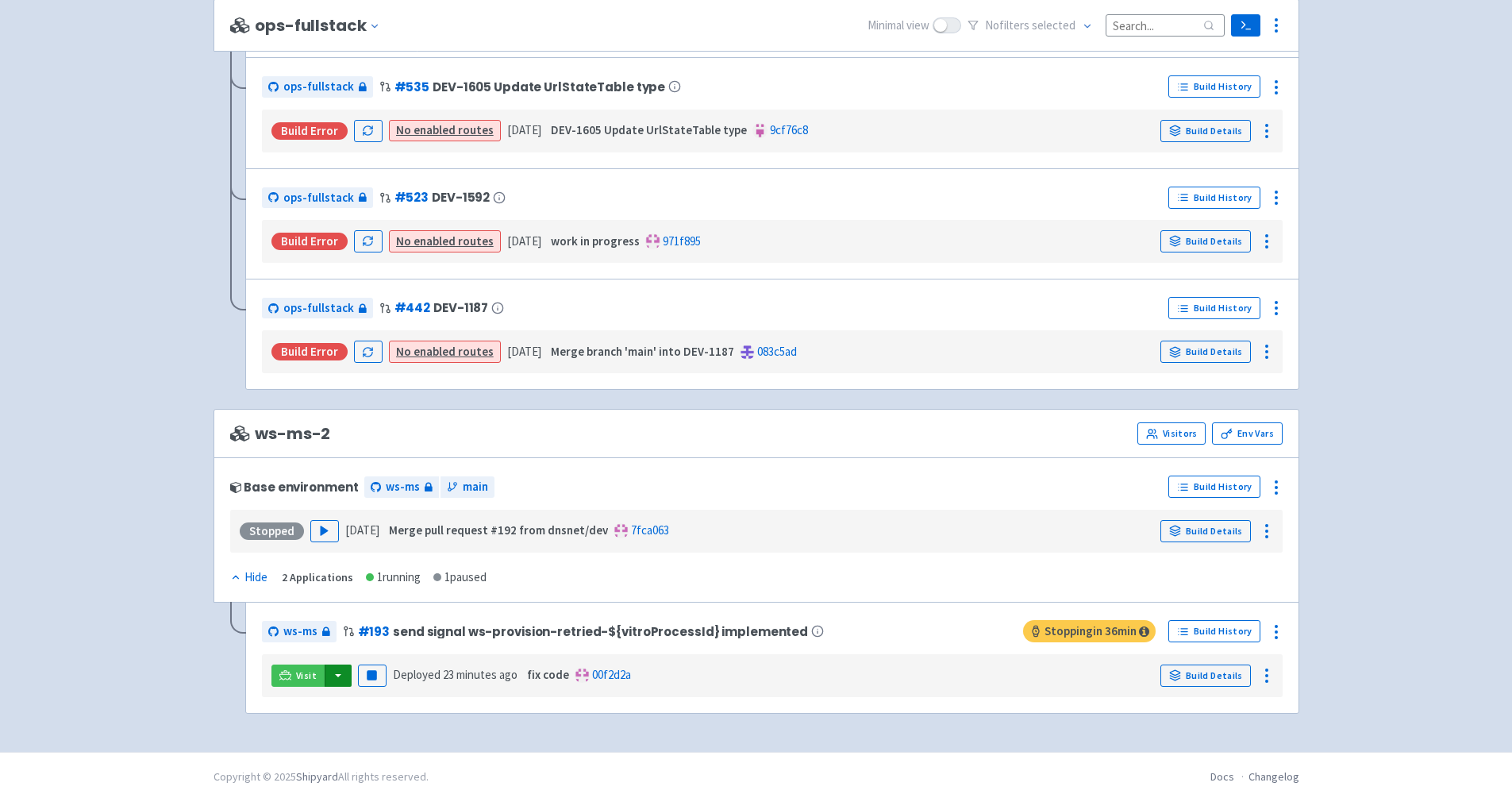
click at [331, 670] on button "button" at bounding box center [338, 675] width 27 height 22
click at [387, 567] on link "ws-ms ([PERSON_NAME])" at bounding box center [407, 573] width 166 height 25
